Goal: Navigation & Orientation: Find specific page/section

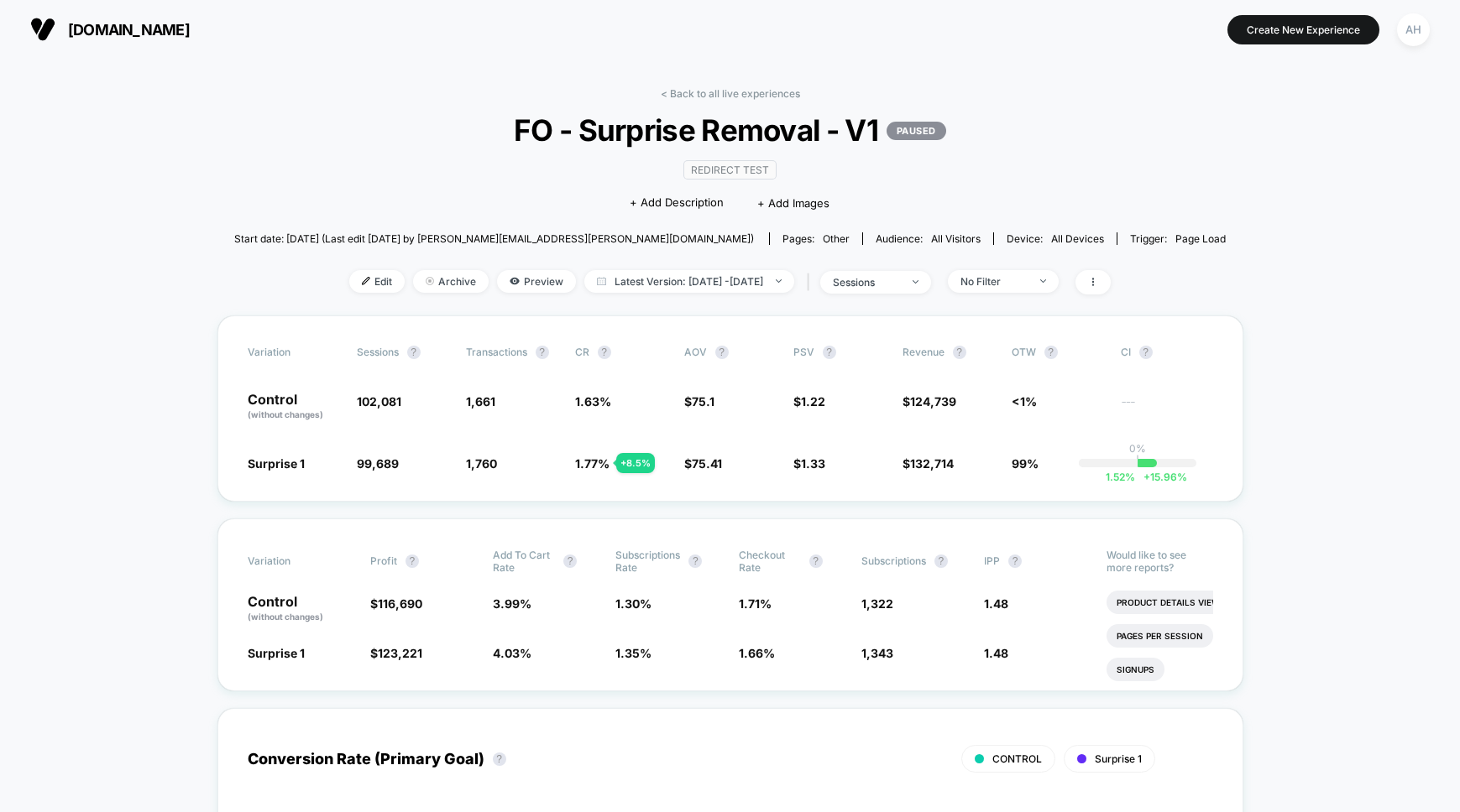
click at [704, 100] on div "< Back to all live experiences FO - Surprise Removal - V1 PAUSED Redirect Test …" at bounding box center [730, 201] width 991 height 229
click at [709, 91] on link "< Back to all live experiences" at bounding box center [730, 93] width 139 height 12
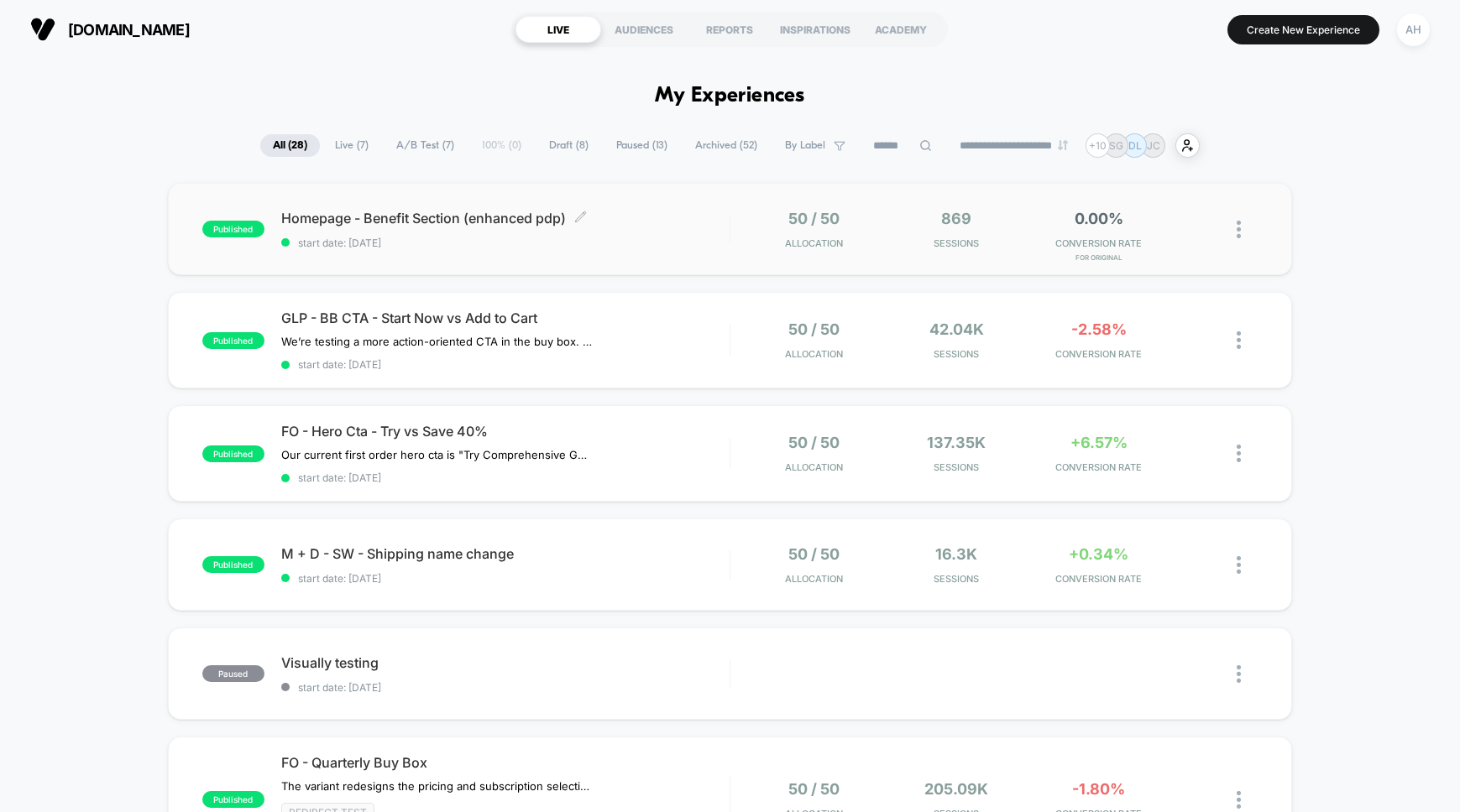
click at [694, 232] on div "Homepage - Benefit Section (enhanced pdp) Click to edit experience details Clic…" at bounding box center [505, 230] width 448 height 40
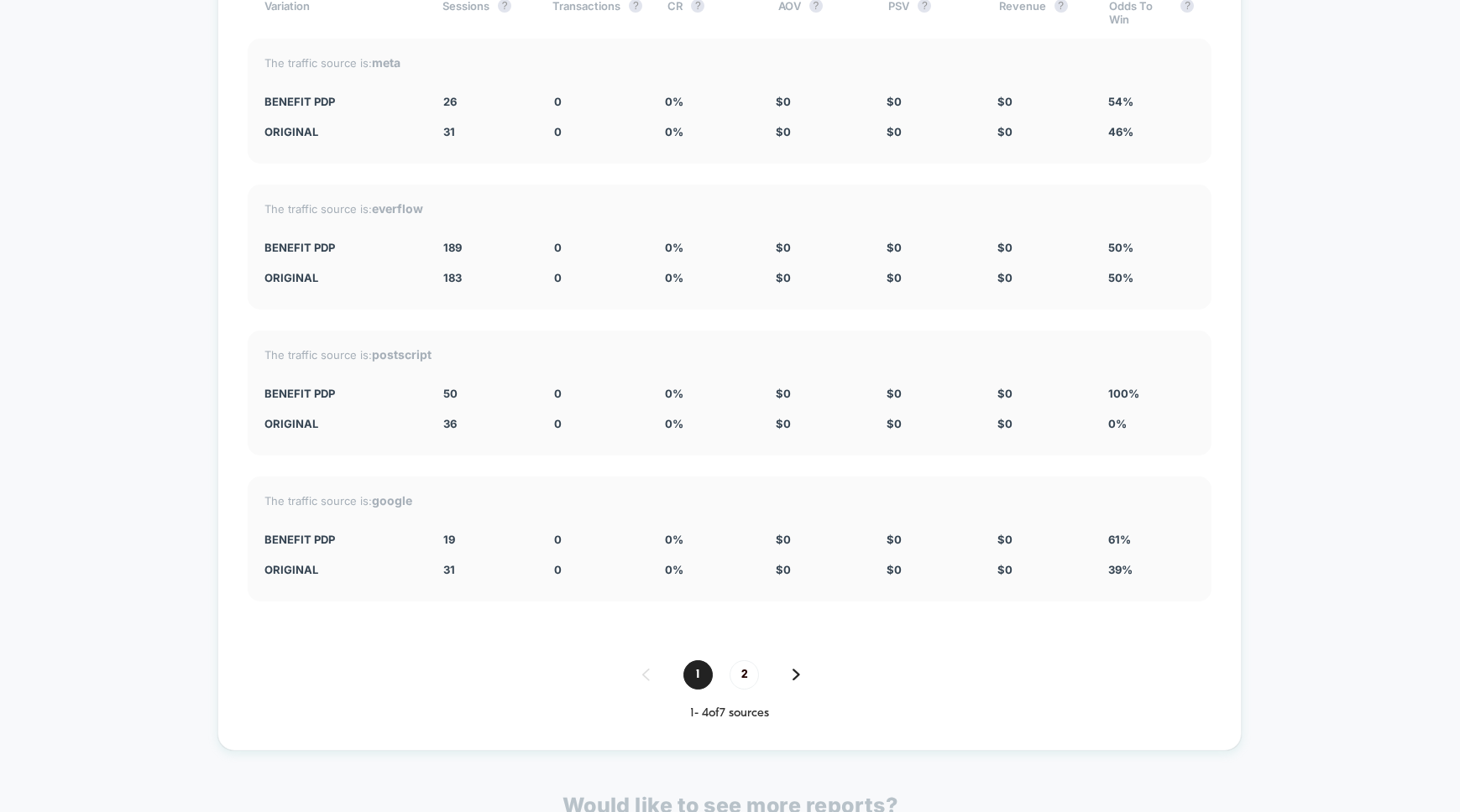
scroll to position [5729, 0]
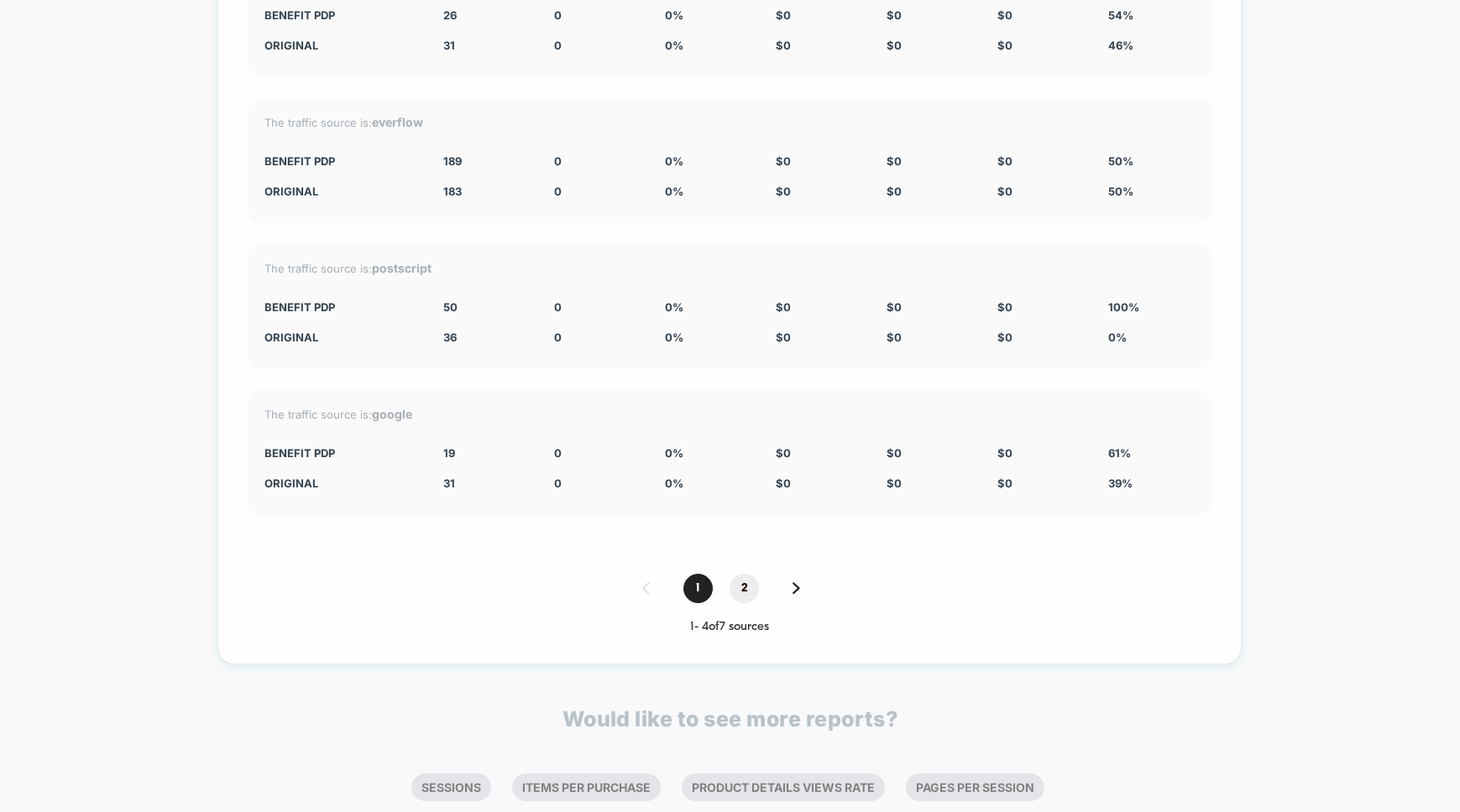
click at [747, 593] on span "2" at bounding box center [744, 588] width 29 height 29
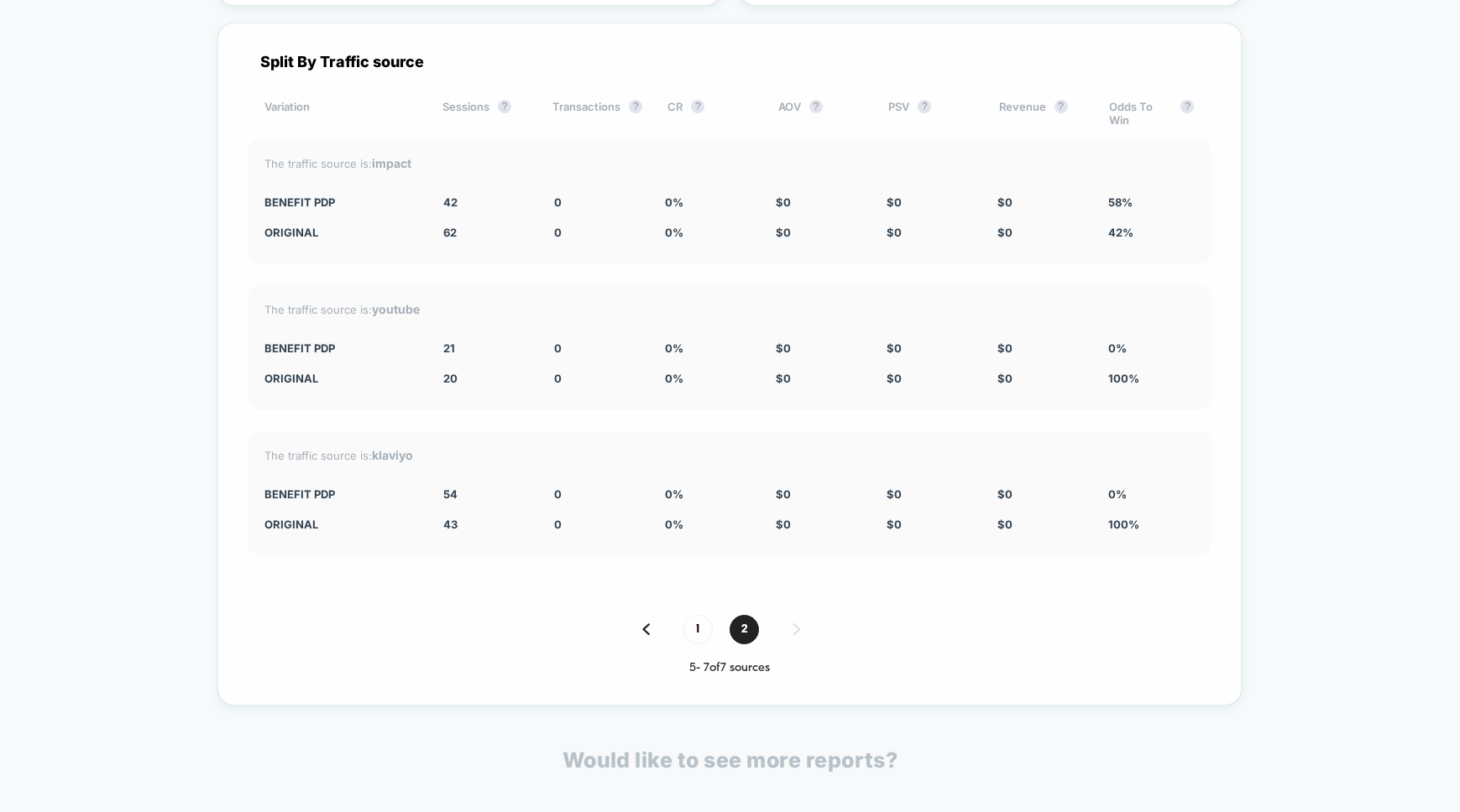
scroll to position [5721, 0]
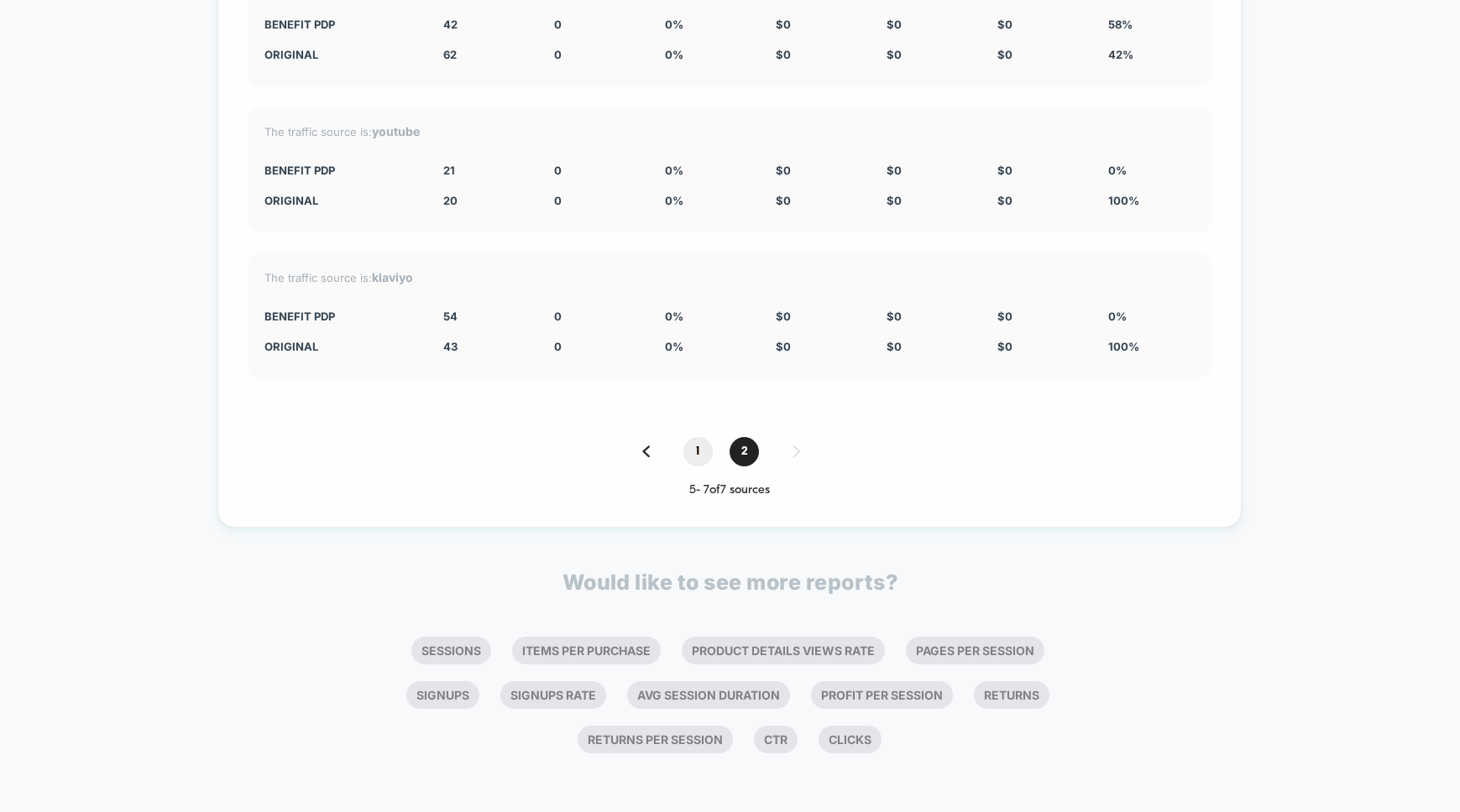
click at [695, 454] on span "1" at bounding box center [698, 452] width 29 height 29
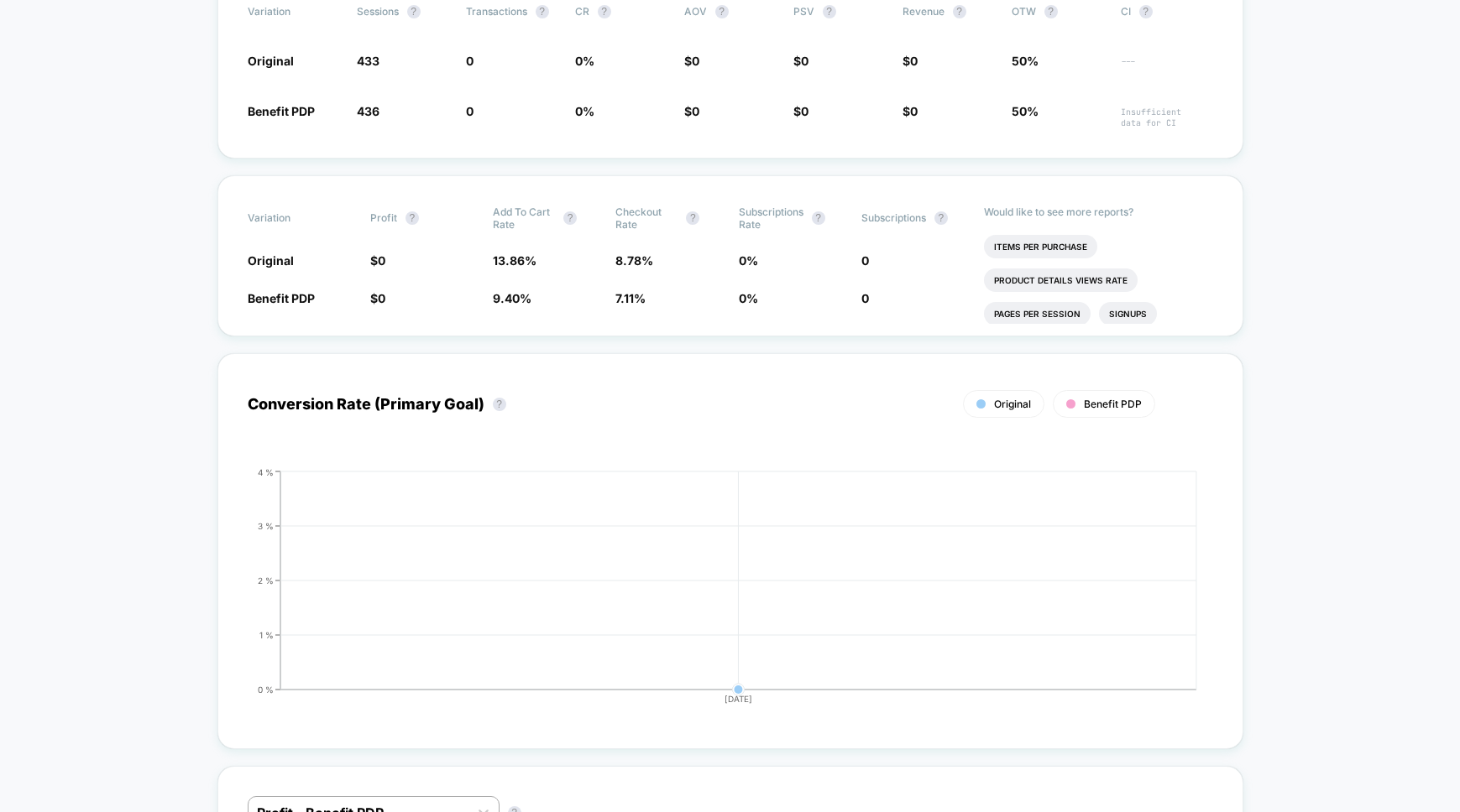
scroll to position [0, 0]
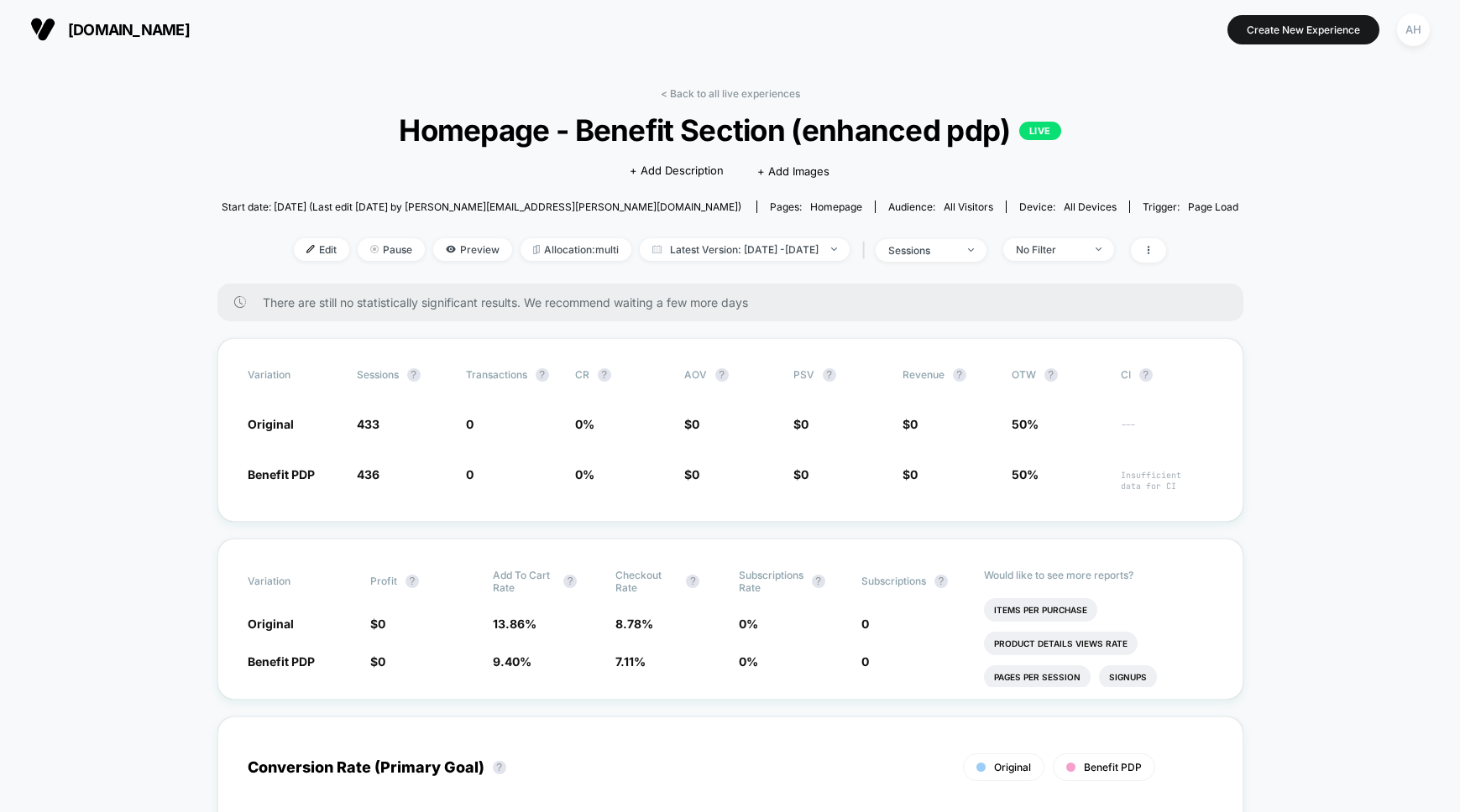
click at [692, 94] on link "< Back to all live experiences" at bounding box center [730, 93] width 139 height 12
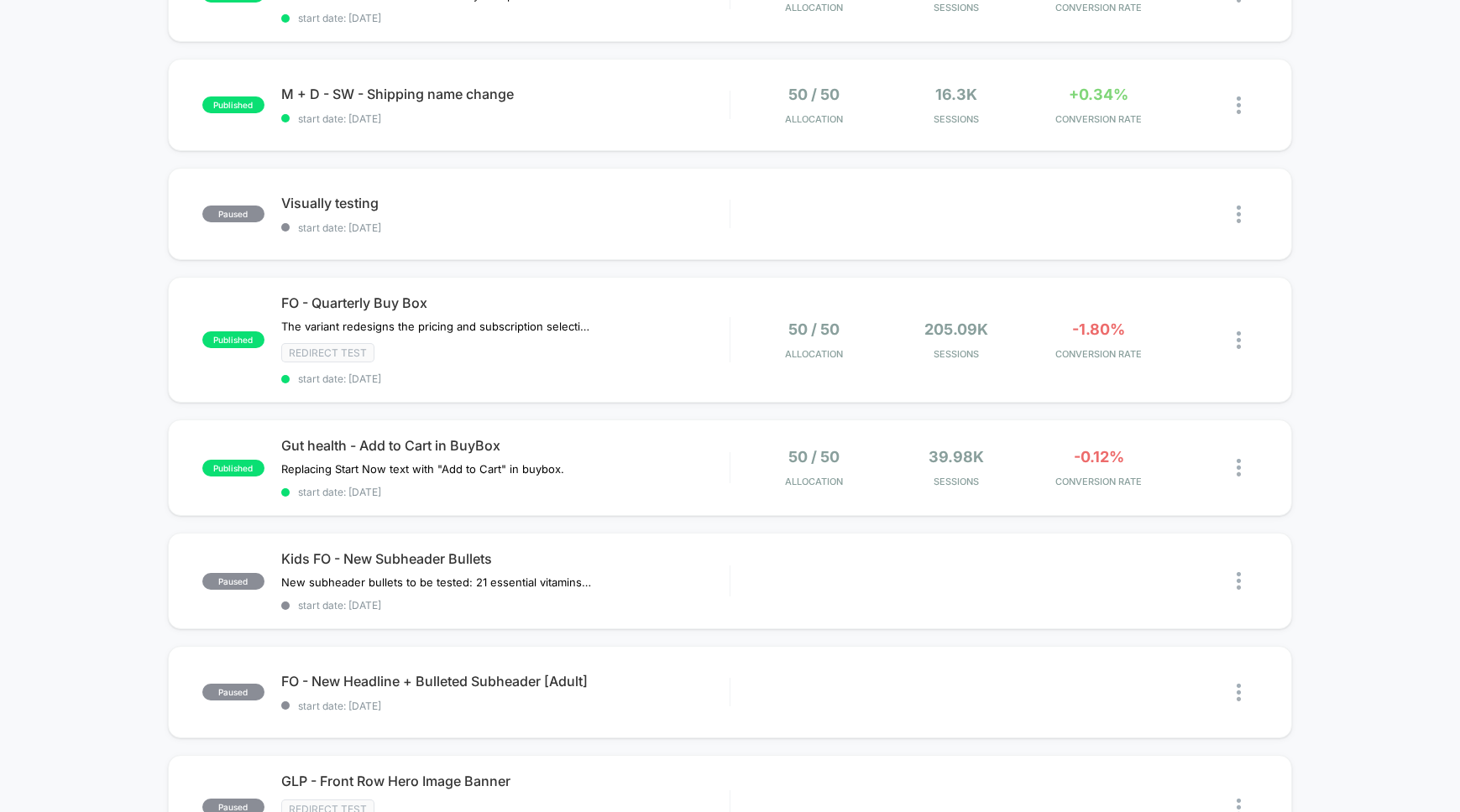
scroll to position [470, 0]
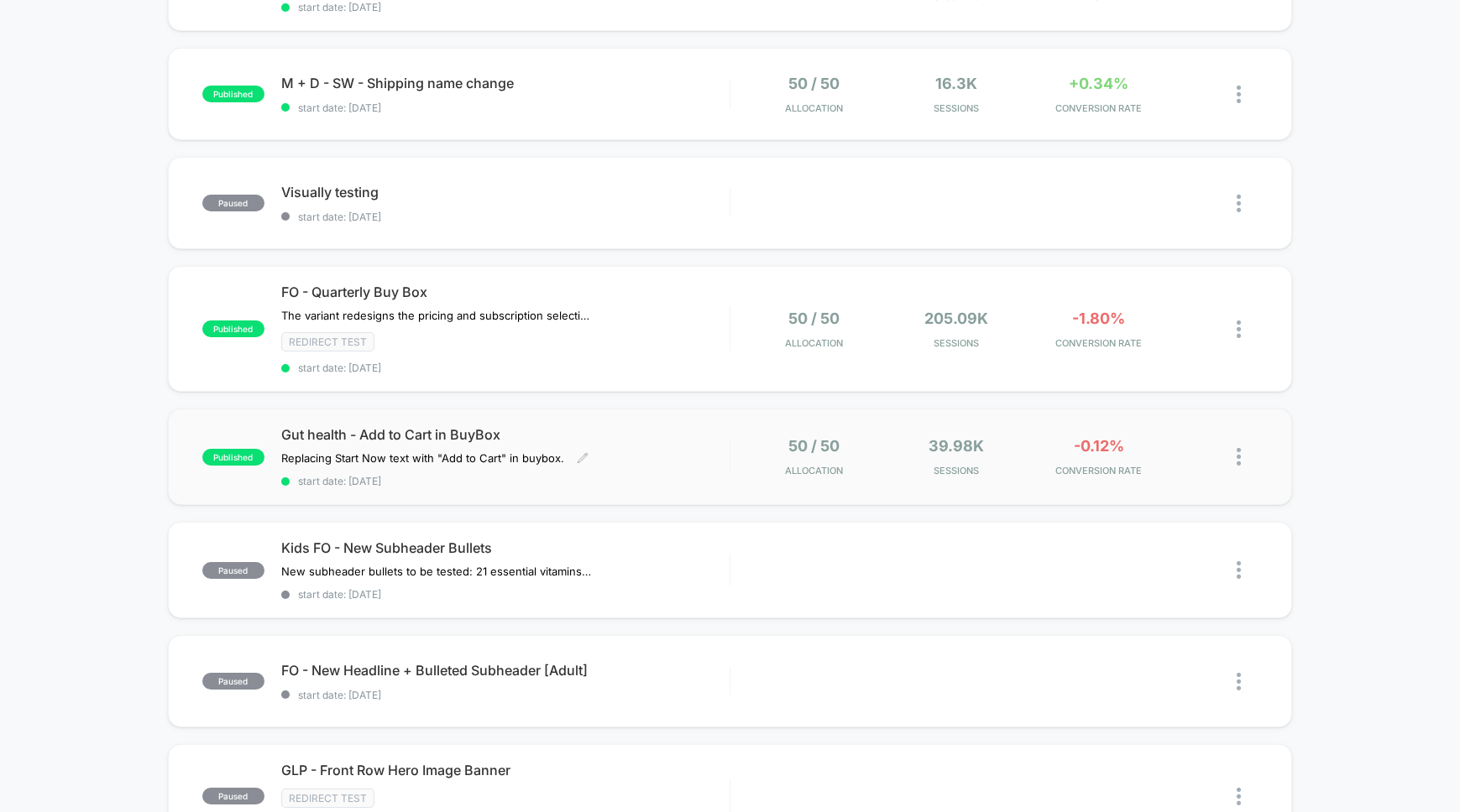
click at [672, 461] on div "Gut health - Add to Cart in BuyBox Replacing Start Now text with "Add to Cart" …" at bounding box center [505, 456] width 448 height 61
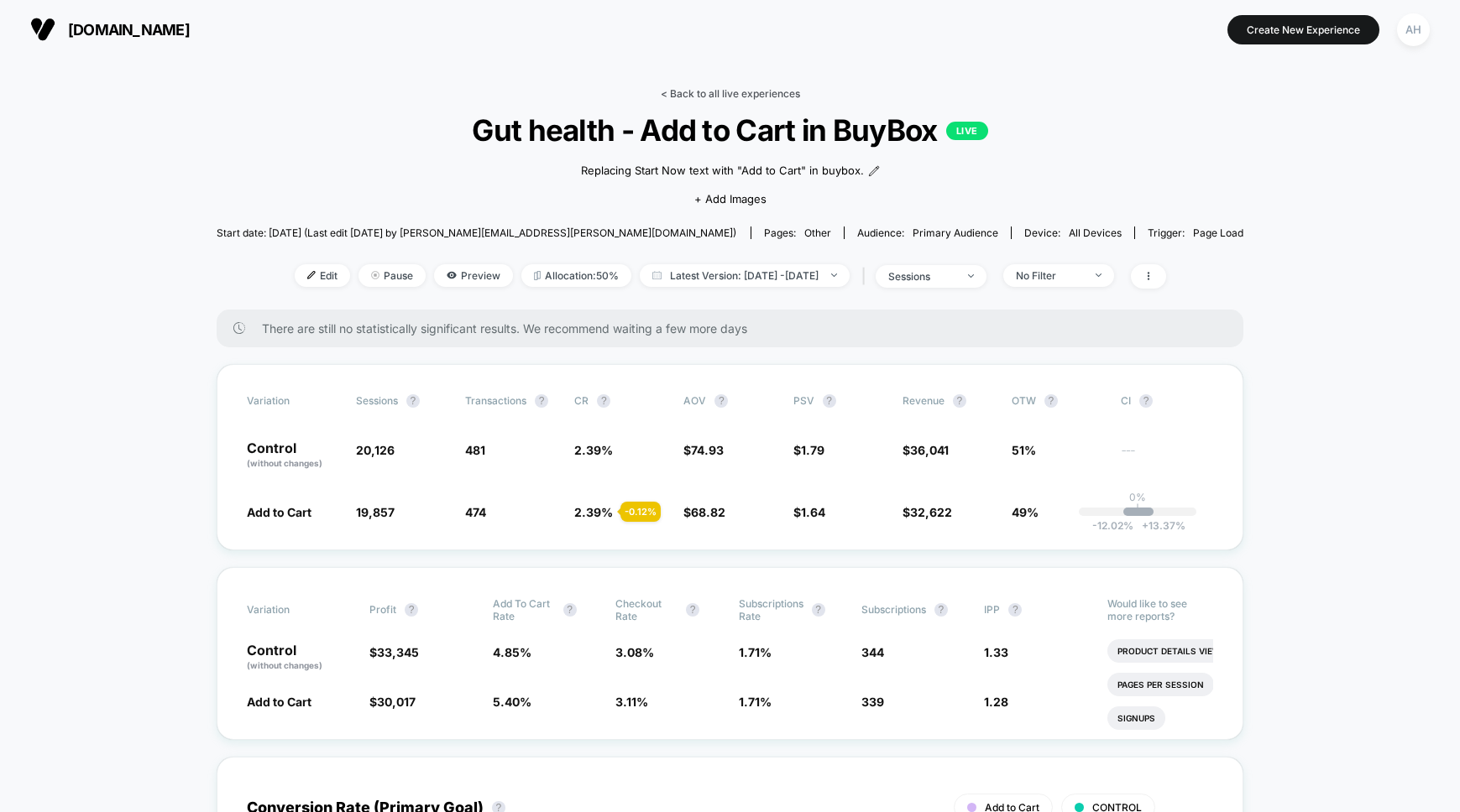
click at [715, 94] on link "< Back to all live experiences" at bounding box center [730, 93] width 139 height 12
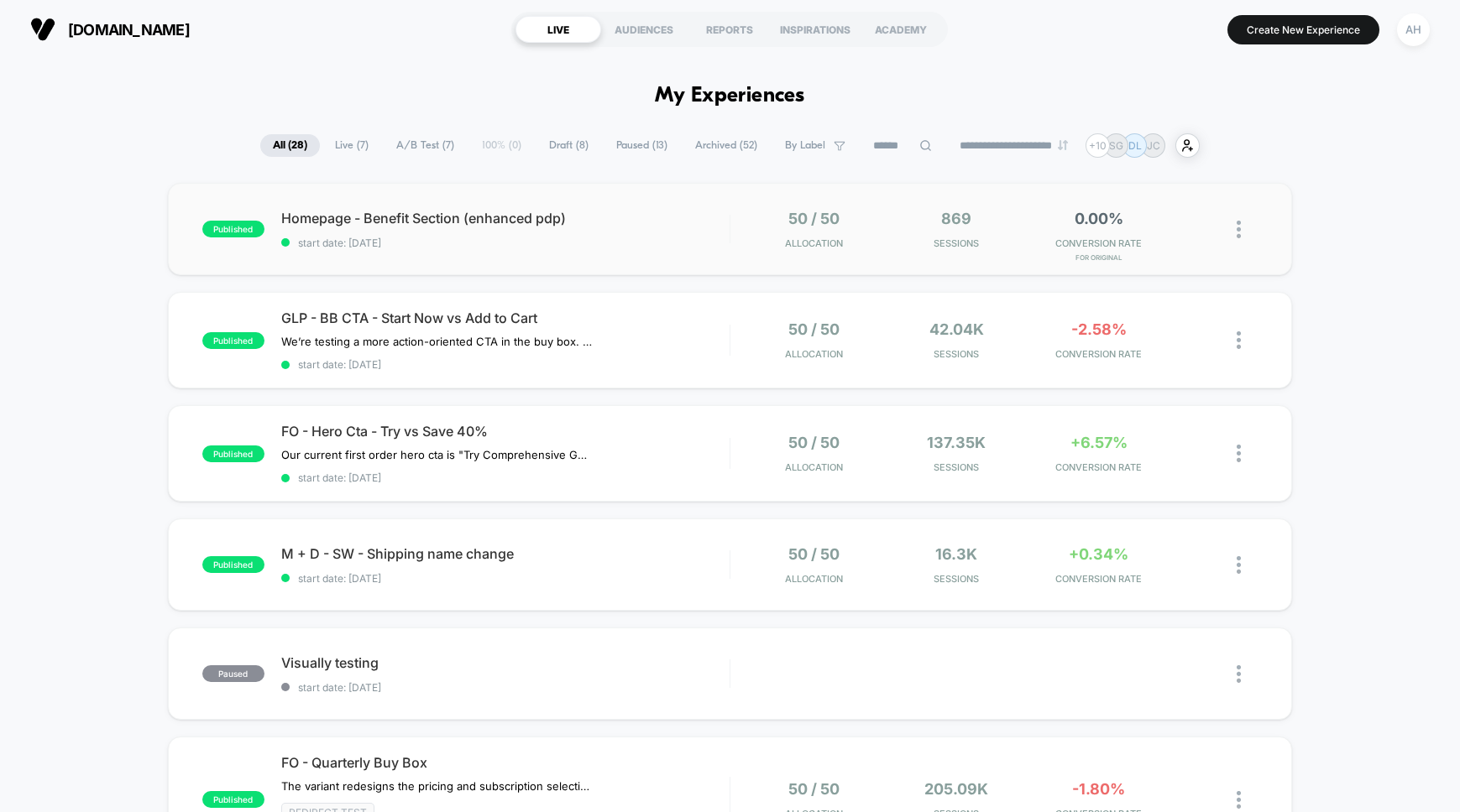
scroll to position [268, 0]
